Goal: Information Seeking & Learning: Learn about a topic

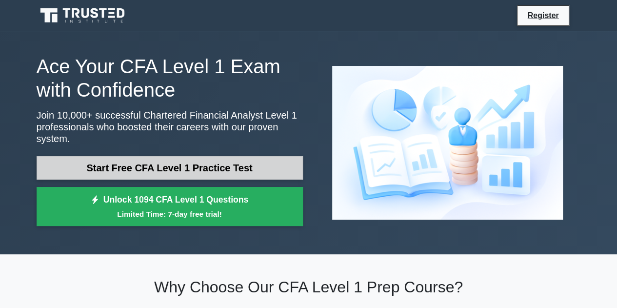
click at [169, 156] on link "Start Free CFA Level 1 Practice Test" at bounding box center [170, 167] width 266 height 23
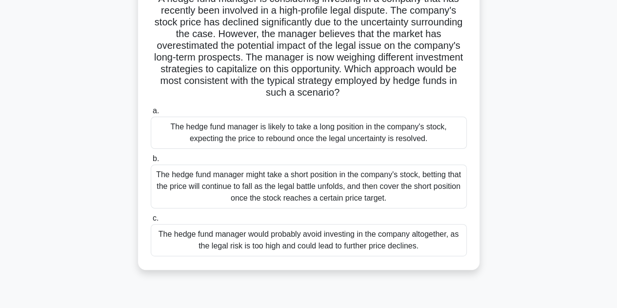
scroll to position [81, 0]
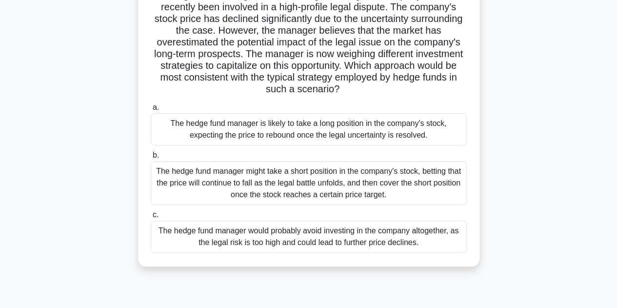
click at [337, 178] on div "The hedge fund manager might take a short position in the company's stock, bett…" at bounding box center [309, 183] width 316 height 44
click at [151, 159] on input "b. The hedge fund manager might take a short position in the company's stock, b…" at bounding box center [151, 155] width 0 height 6
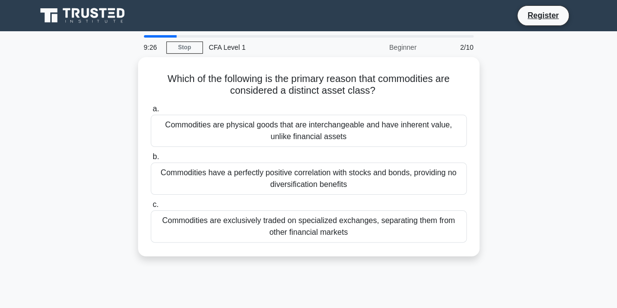
scroll to position [0, 0]
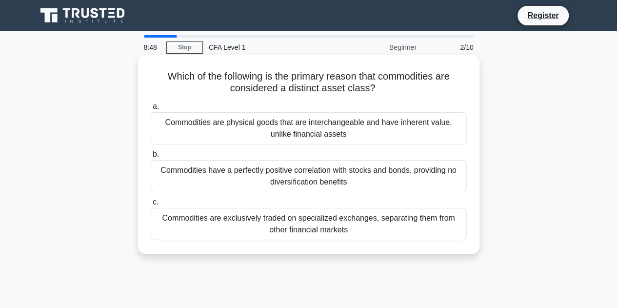
click at [321, 175] on div "Commodities have a perfectly positive correlation with stocks and bonds, provid…" at bounding box center [309, 176] width 316 height 32
click at [151, 158] on input "b. Commodities have a perfectly positive correlation with stocks and bonds, pro…" at bounding box center [151, 154] width 0 height 6
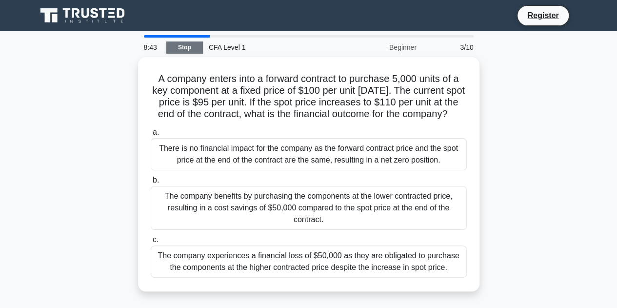
click at [179, 48] on link "Stop" at bounding box center [184, 47] width 37 height 12
